Goal: Information Seeking & Learning: Check status

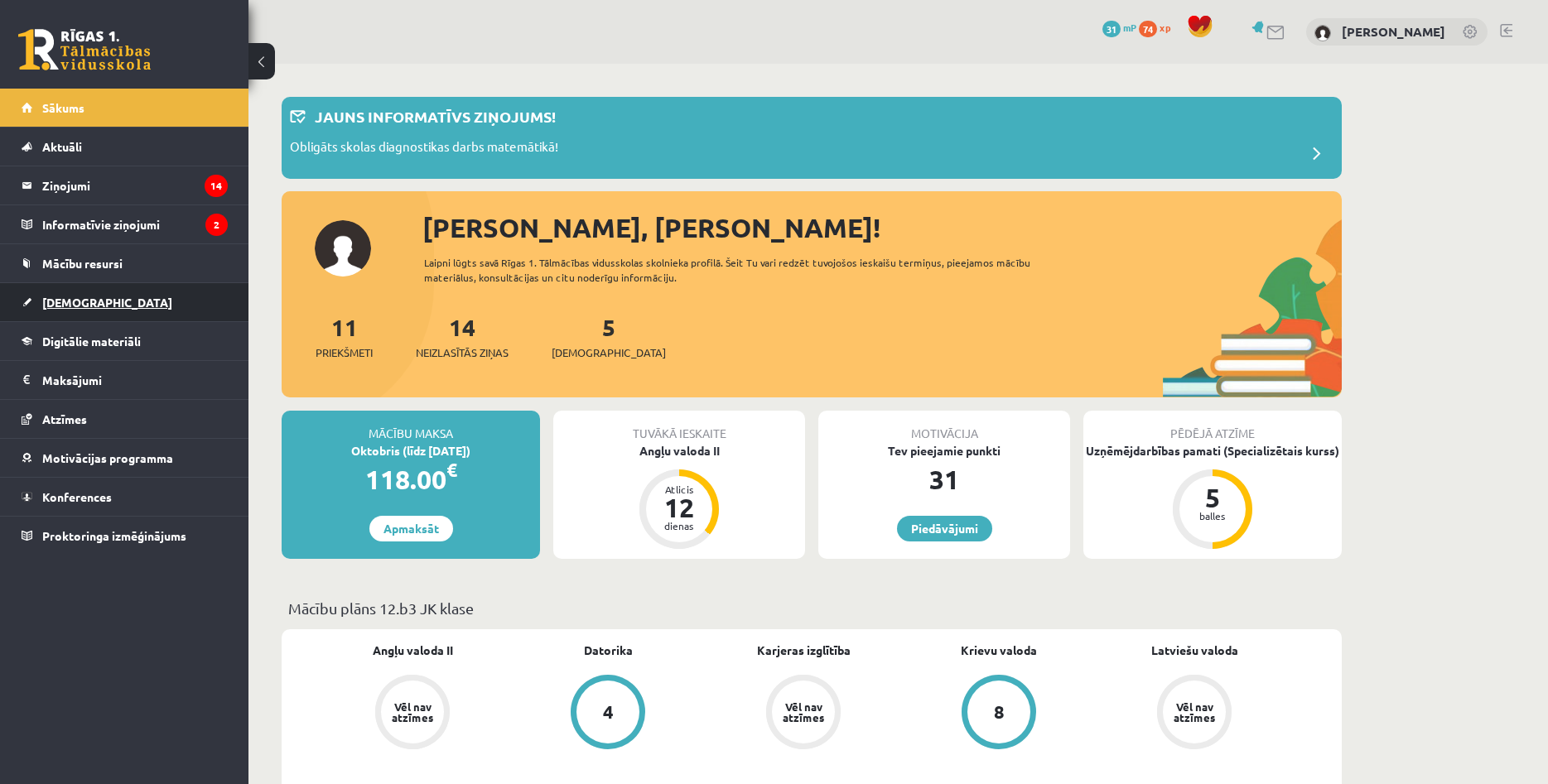
click at [106, 296] on link "[DEMOGRAPHIC_DATA]" at bounding box center [125, 302] width 207 height 38
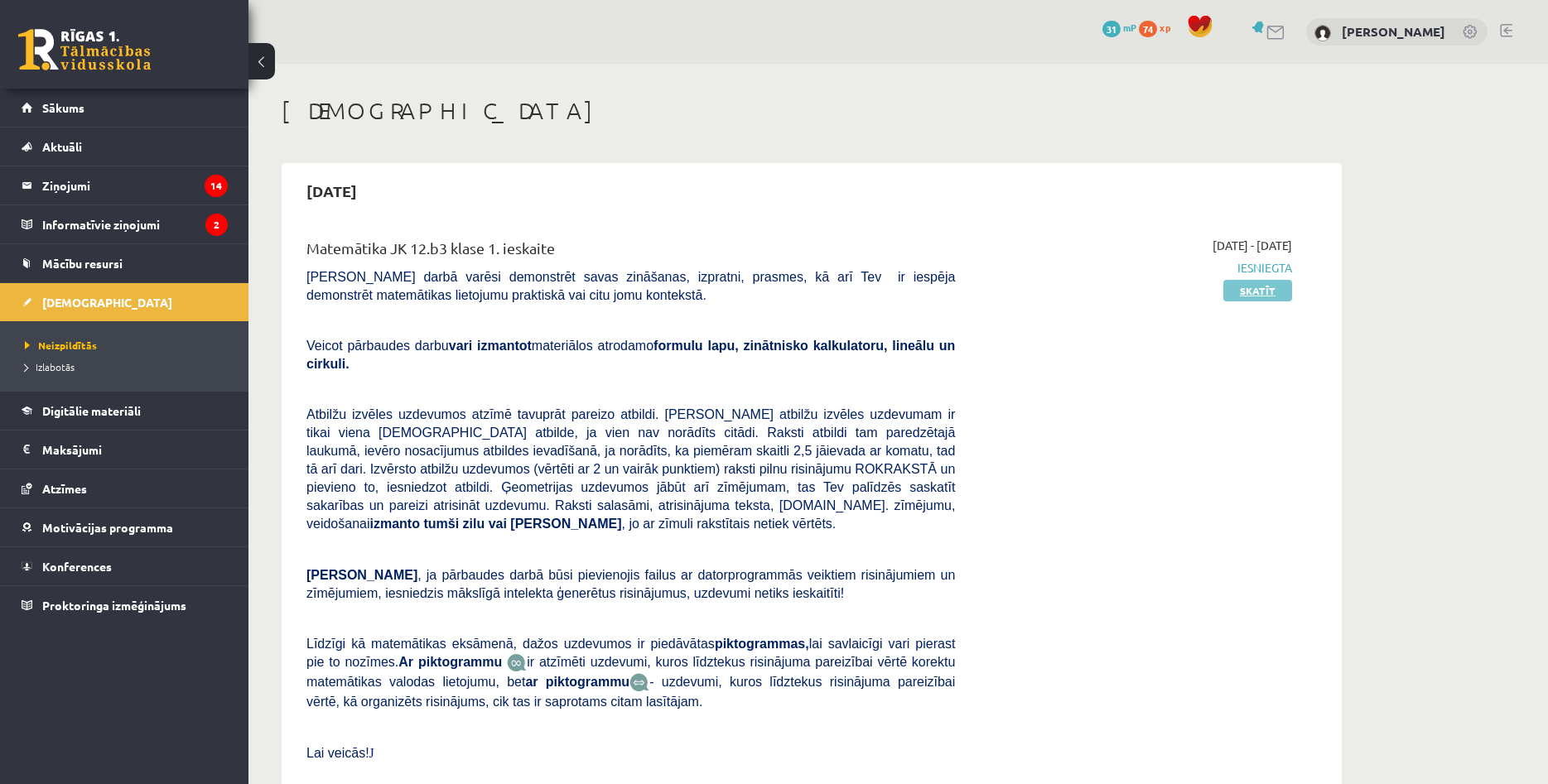
click at [1251, 293] on link "Skatīt" at bounding box center [1257, 291] width 69 height 22
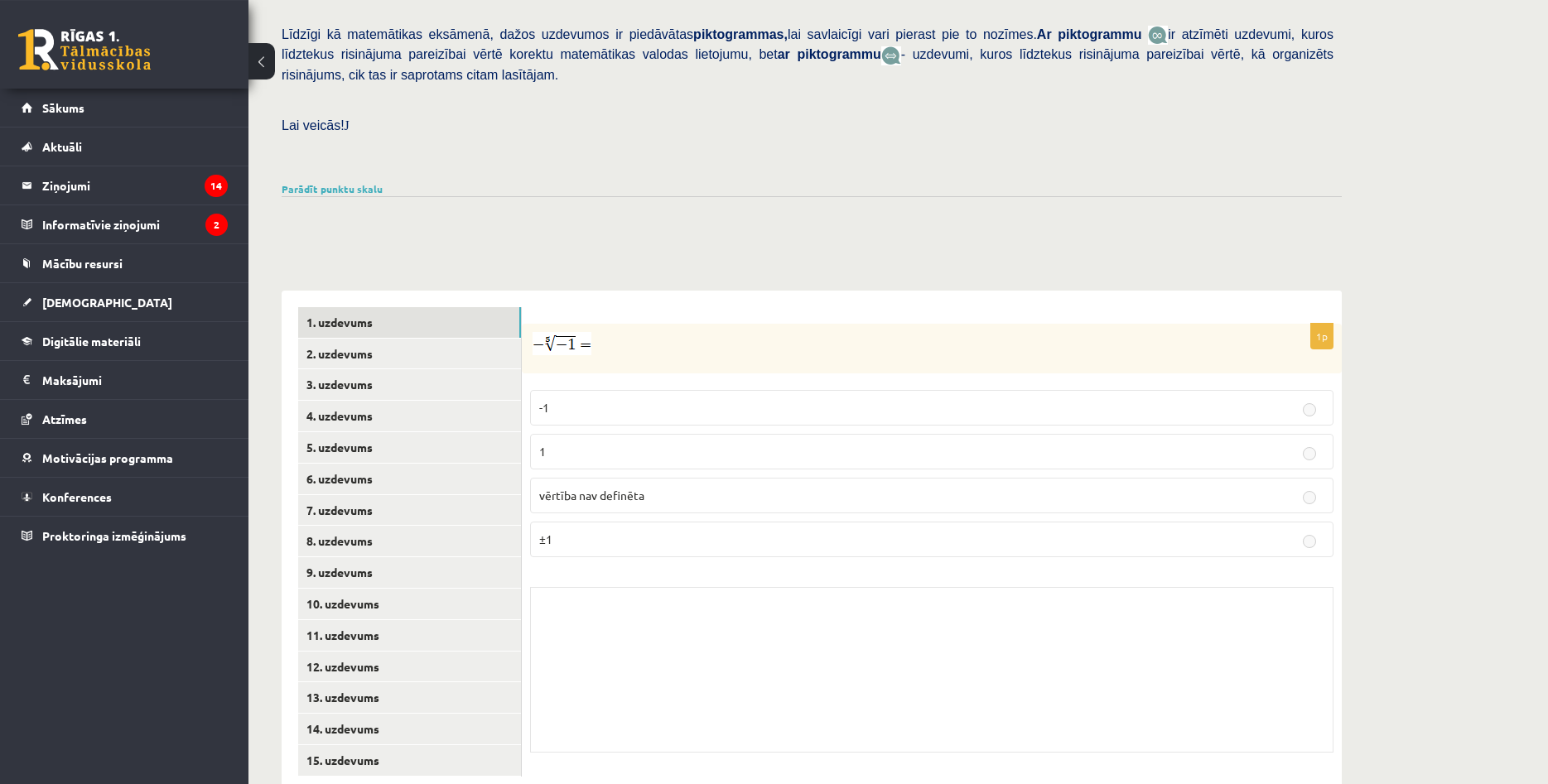
scroll to position [399, 0]
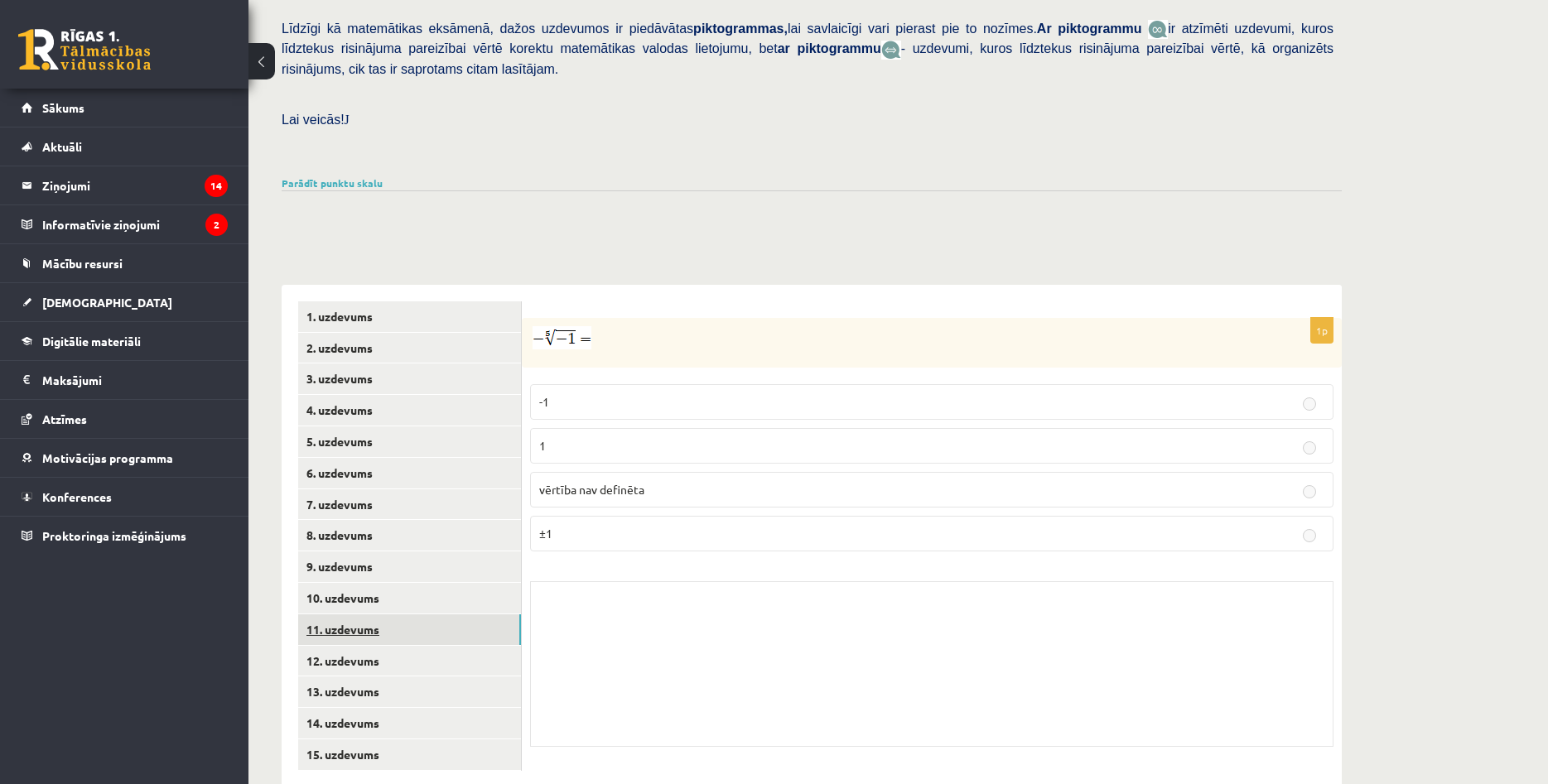
click at [415, 614] on link "11. uzdevums" at bounding box center [410, 629] width 223 height 30
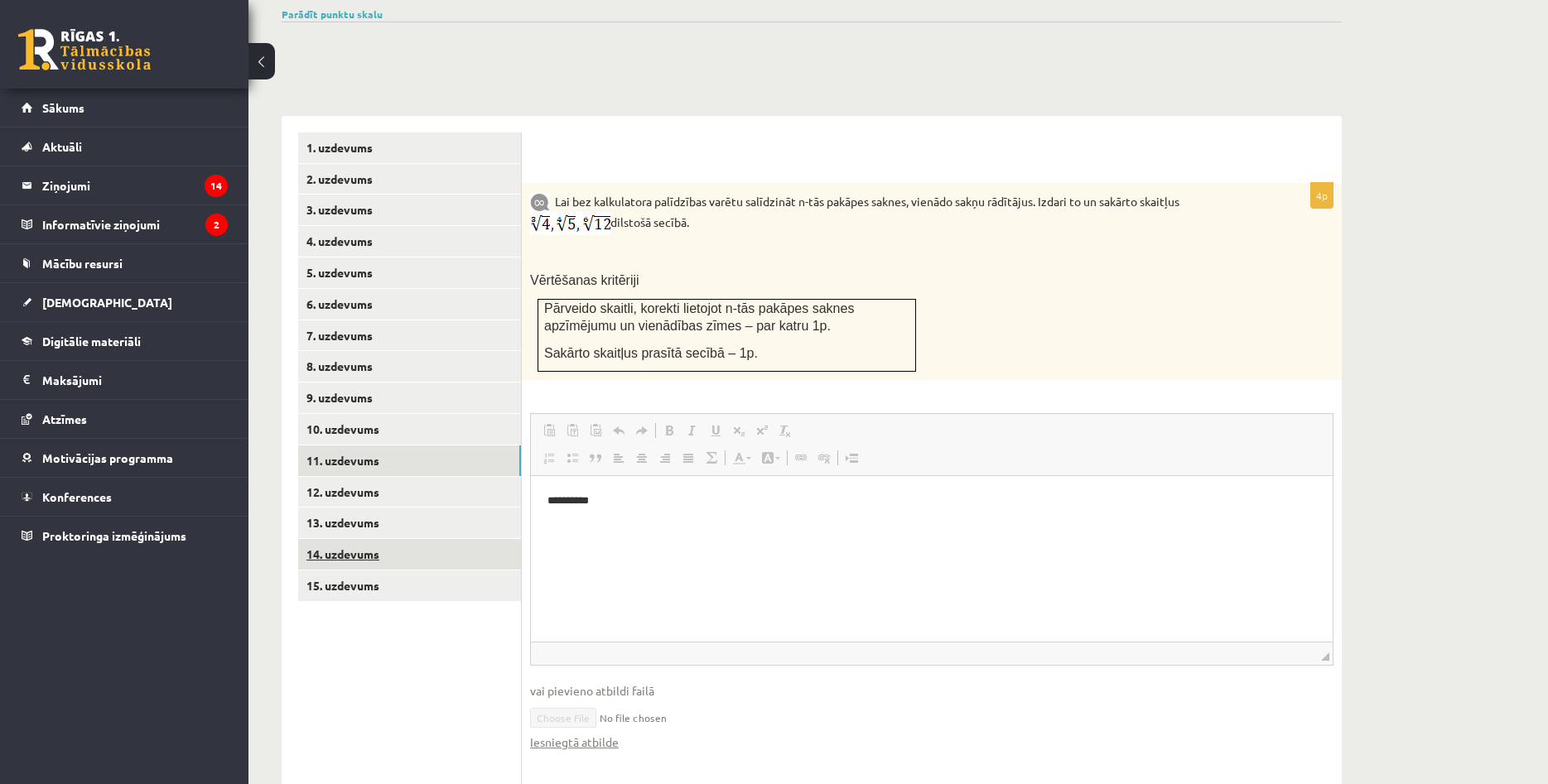
scroll to position [0, 0]
click at [409, 477] on link "12. uzdevums" at bounding box center [410, 492] width 223 height 30
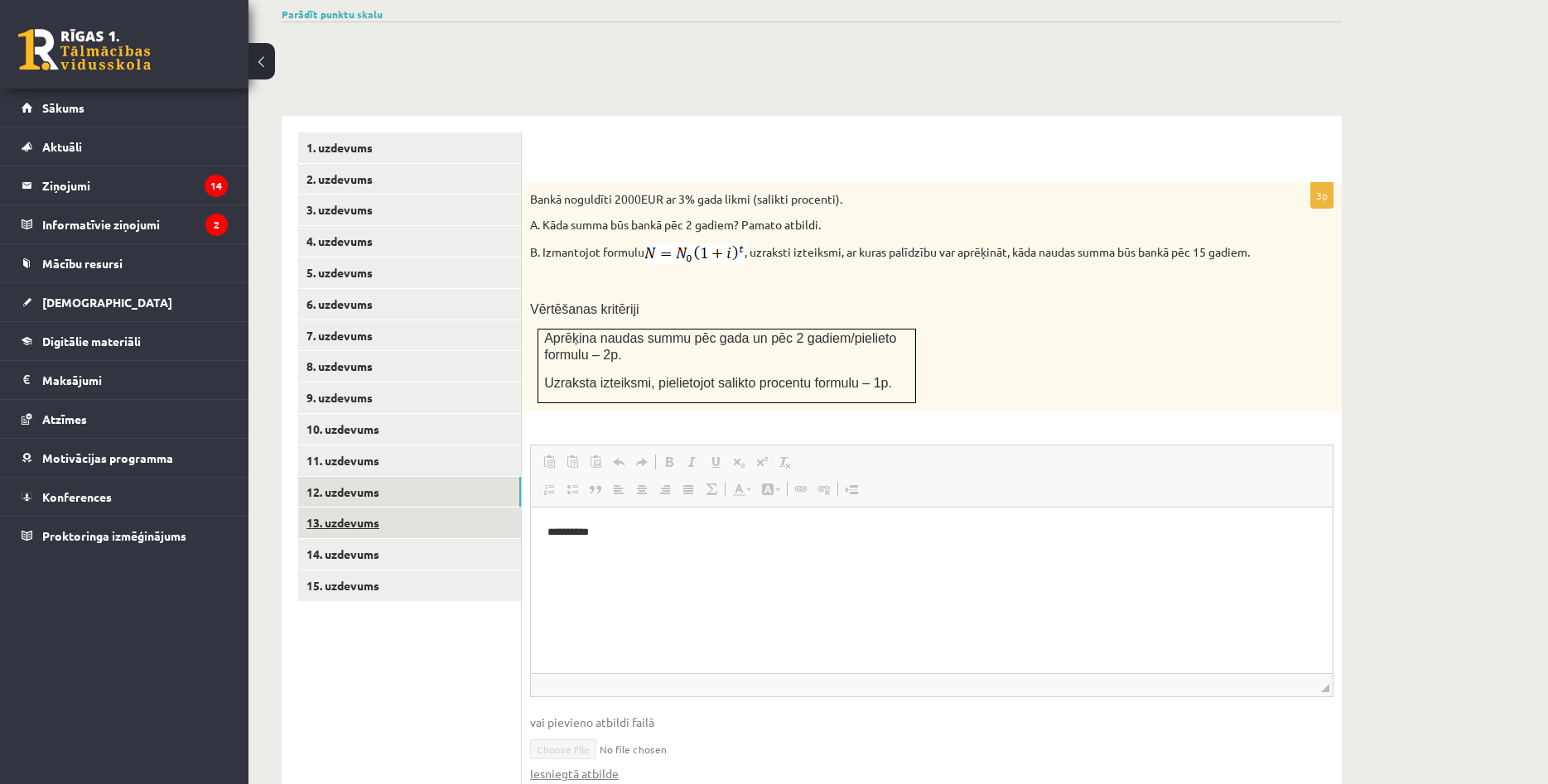
click at [409, 507] on link "13. uzdevums" at bounding box center [410, 522] width 223 height 30
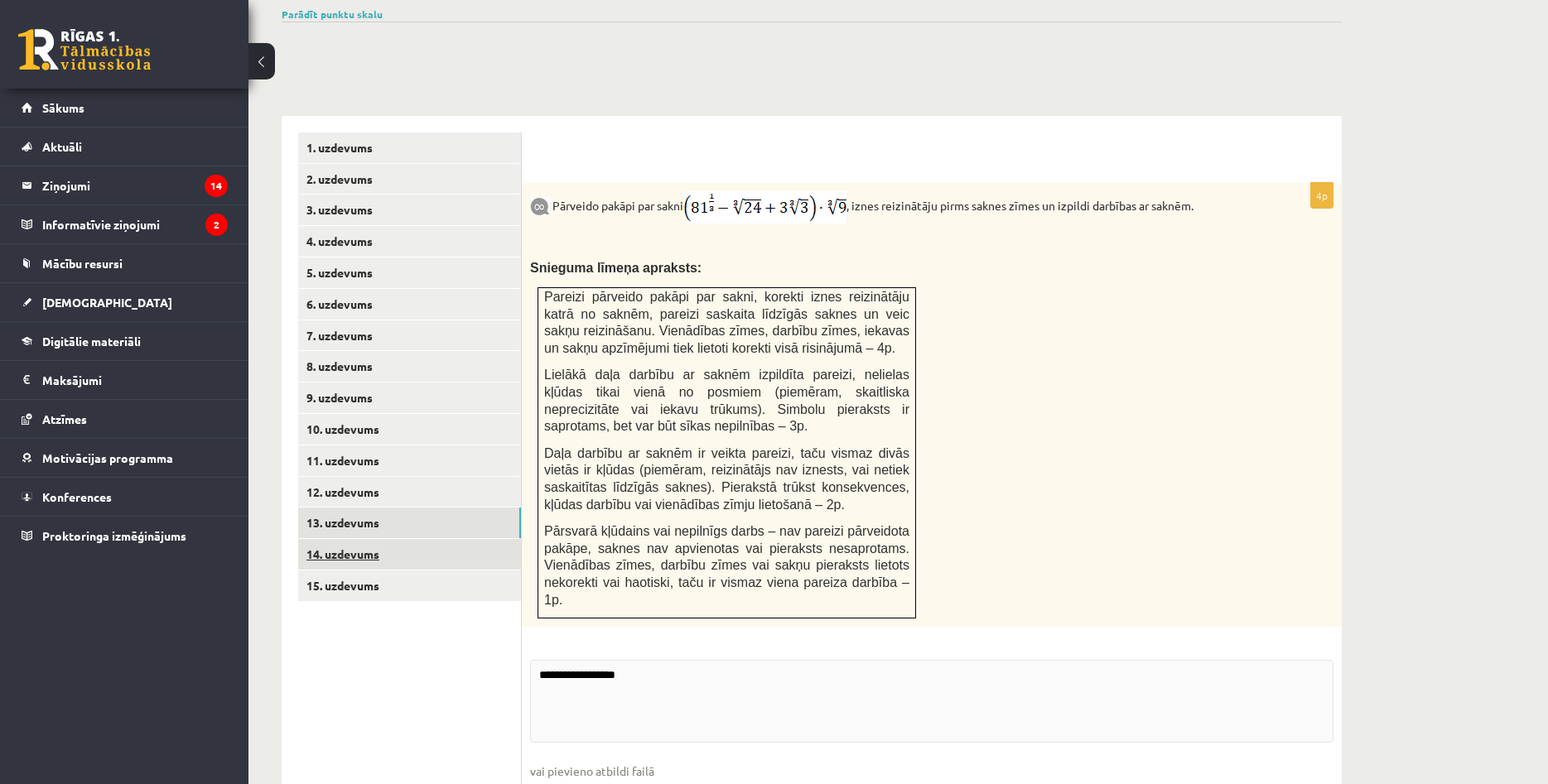
click at [413, 539] on link "14. uzdevums" at bounding box center [410, 553] width 223 height 30
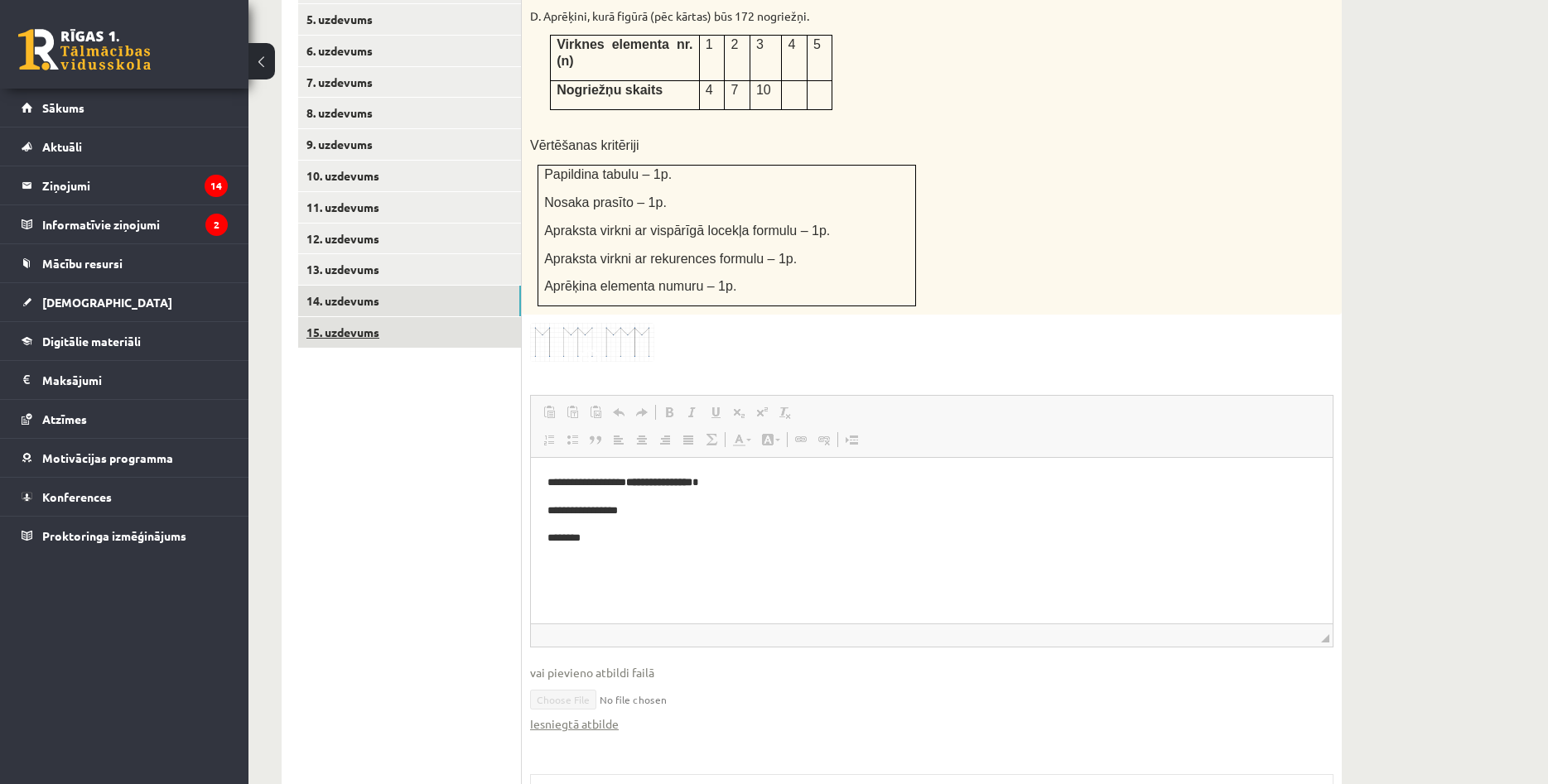
click at [408, 317] on link "15. uzdevums" at bounding box center [410, 332] width 223 height 30
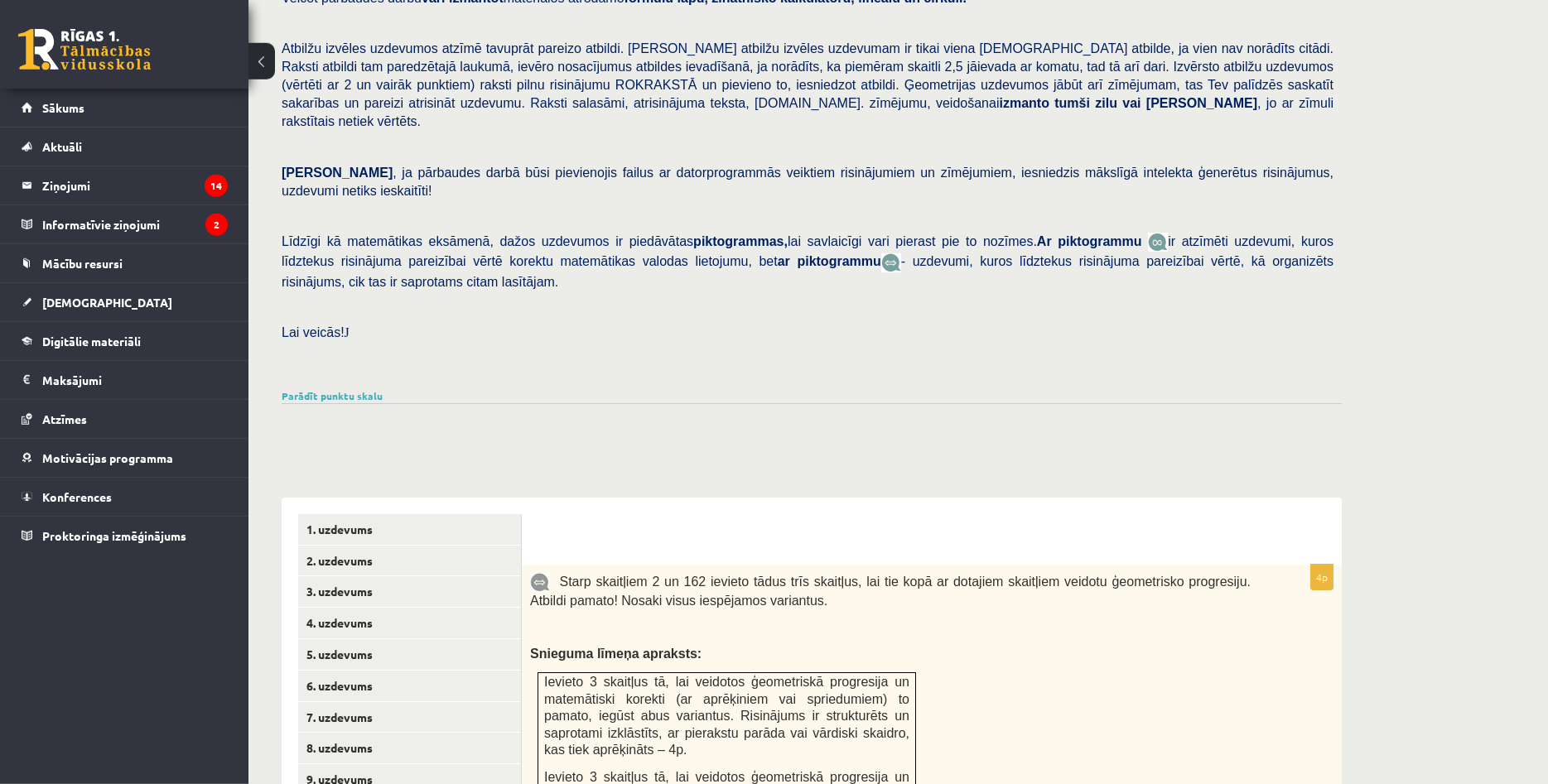
scroll to position [183, 0]
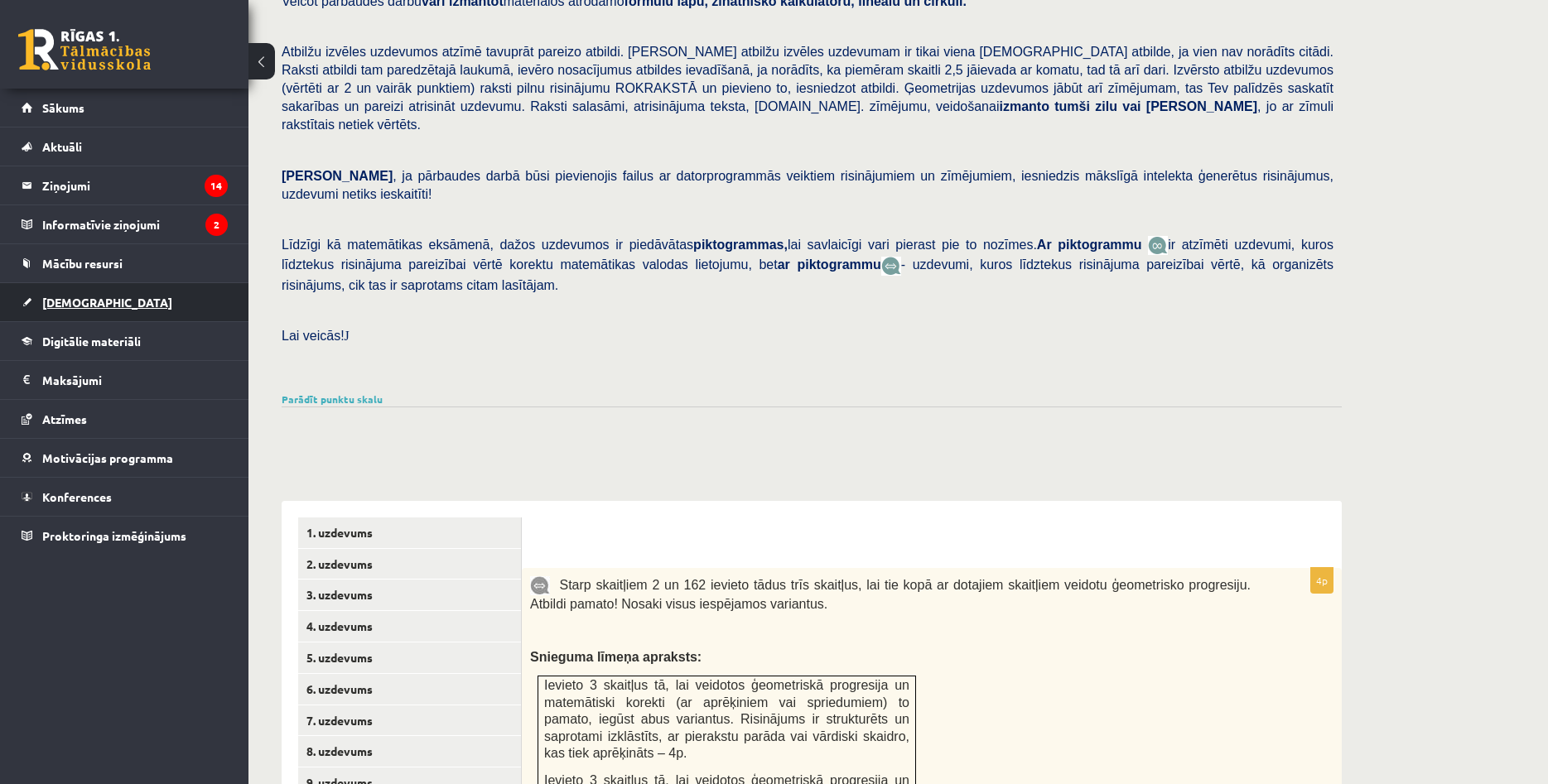
click at [158, 295] on link "[DEMOGRAPHIC_DATA]" at bounding box center [125, 302] width 207 height 38
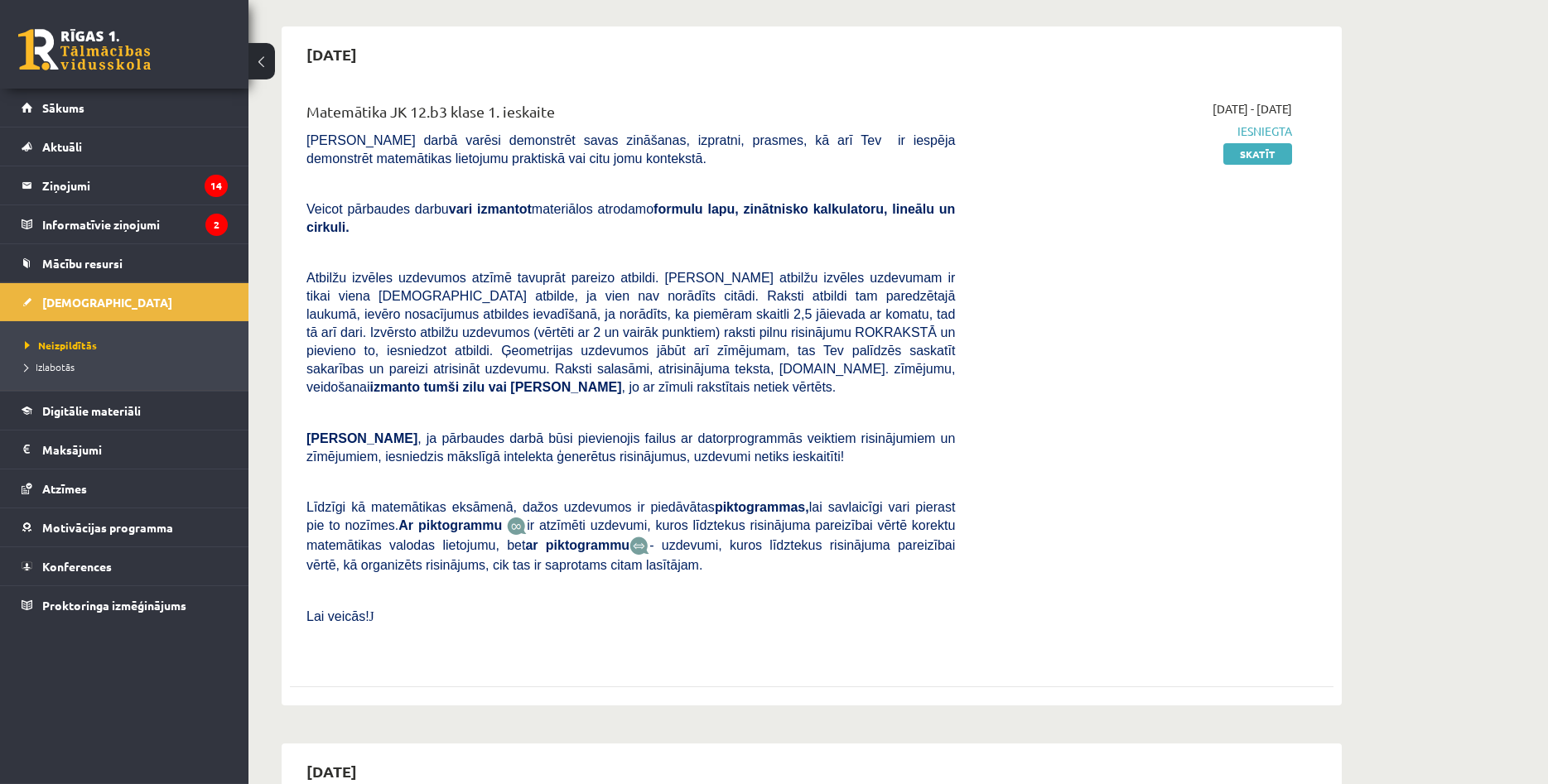
scroll to position [99, 0]
